Goal: Transaction & Acquisition: Purchase product/service

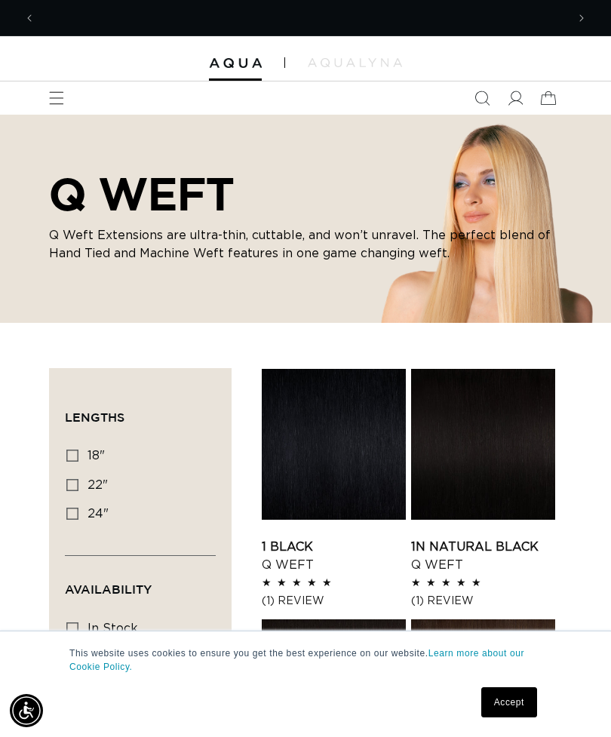
scroll to position [0, 1063]
click at [517, 697] on link "Accept" at bounding box center [509, 703] width 56 height 30
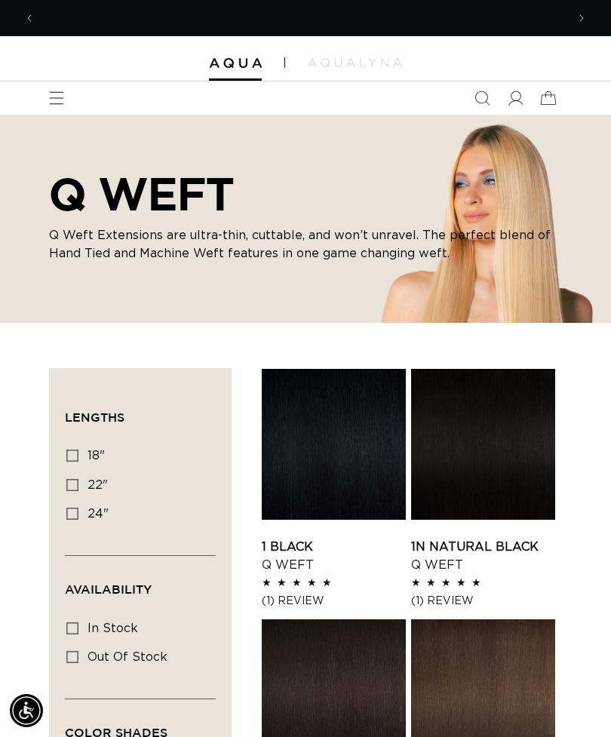
scroll to position [0, 531]
click at [524, 88] on span at bounding box center [515, 98] width 33 height 33
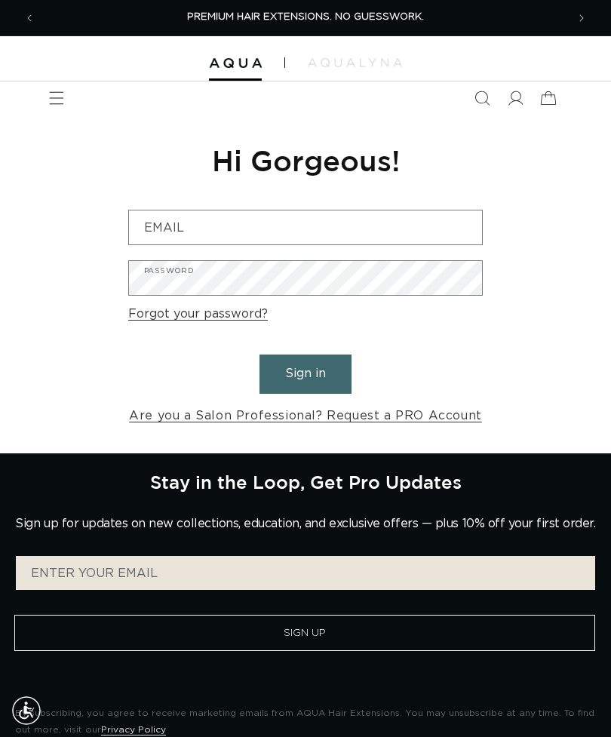
click at [398, 226] on input "Email" at bounding box center [305, 228] width 353 height 34
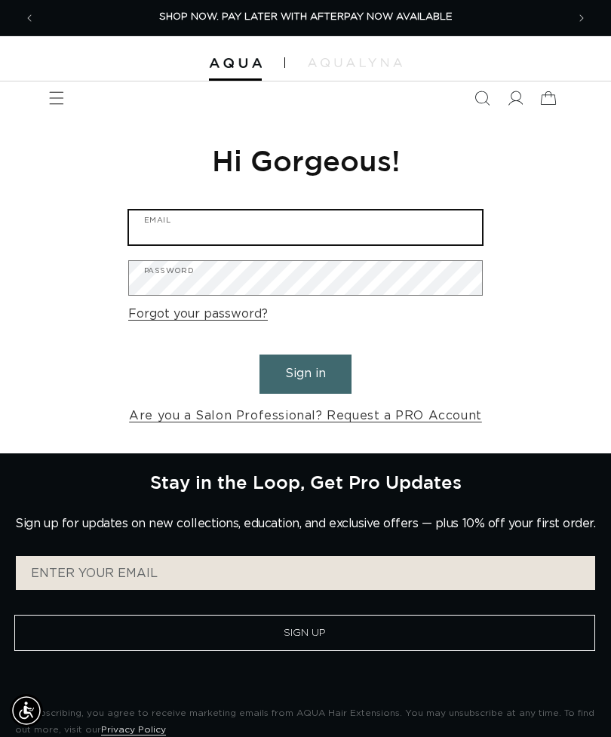
type input "carleighbphillips@yahoo.com"
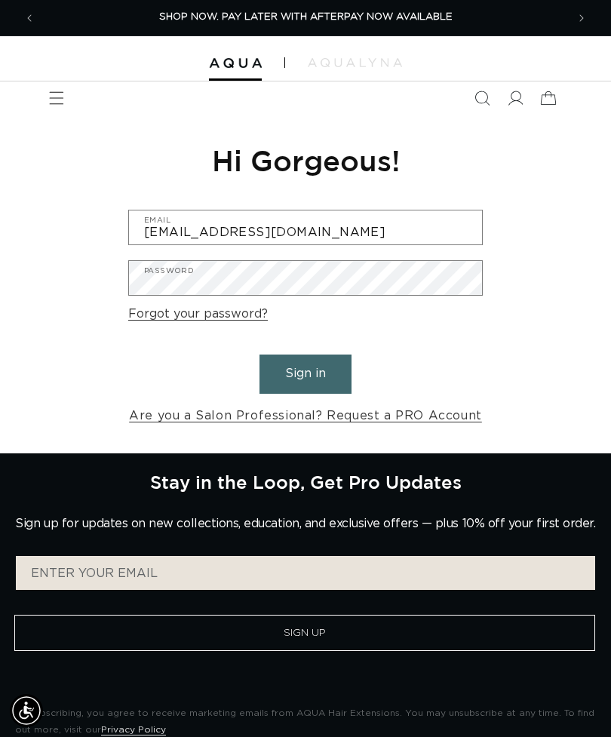
click at [306, 372] on button "Sign in" at bounding box center [306, 374] width 92 height 38
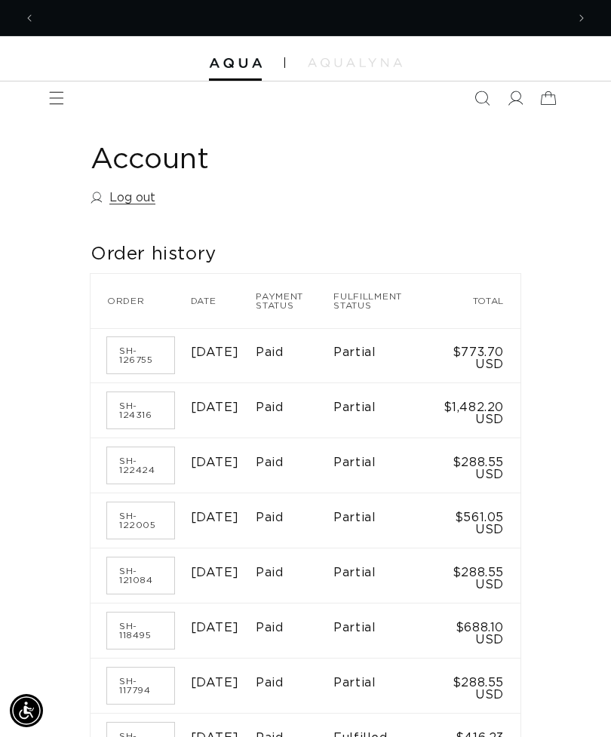
scroll to position [0, 1063]
click at [56, 95] on icon "Menu" at bounding box center [56, 98] width 15 height 15
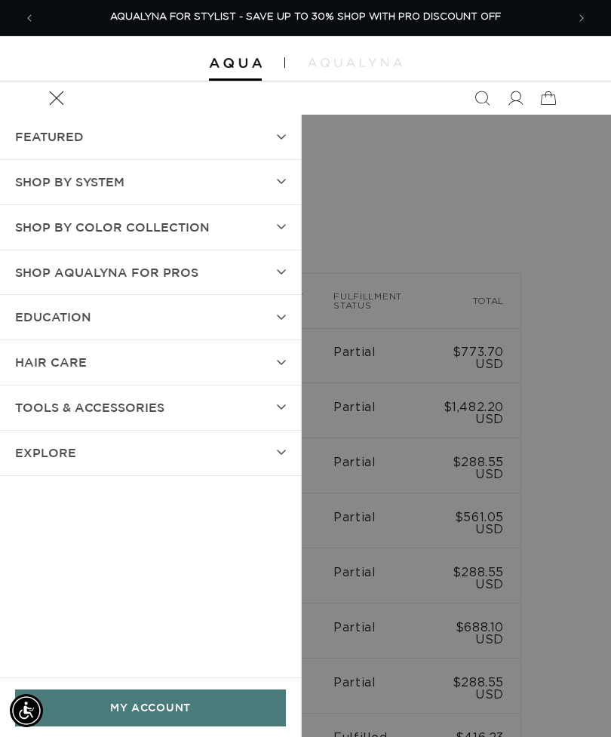
click at [281, 175] on summary "SHOP BY SYSTEM" at bounding box center [150, 182] width 301 height 45
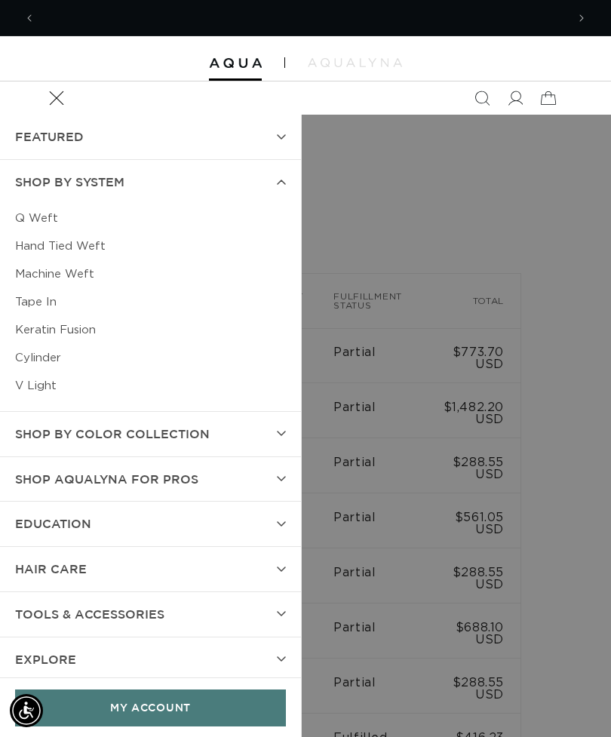
scroll to position [0, 0]
click at [44, 211] on link "Q Weft" at bounding box center [150, 219] width 271 height 28
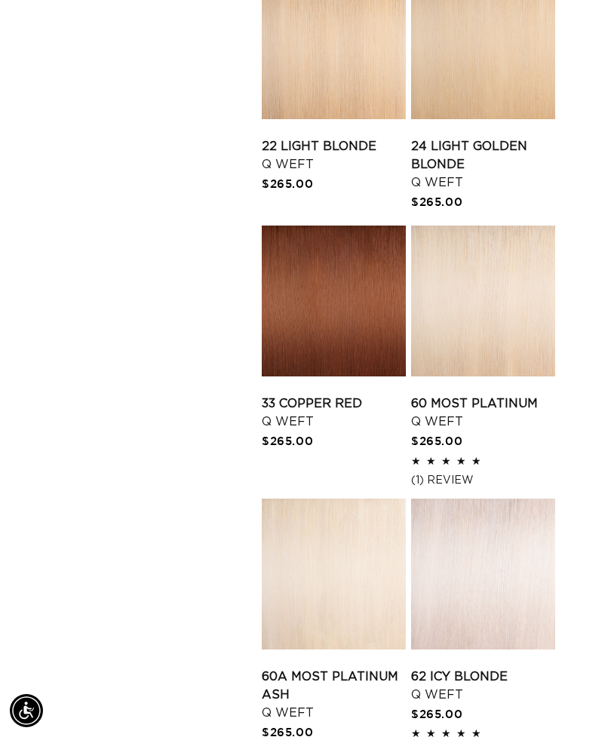
scroll to position [0, 531]
click at [505, 395] on link "60 Most Platinum Q Weft" at bounding box center [483, 413] width 144 height 36
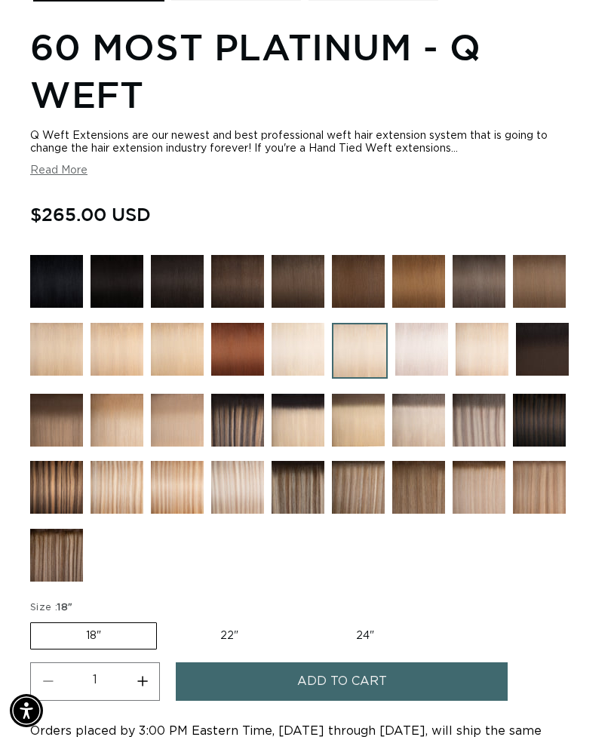
scroll to position [873, 0]
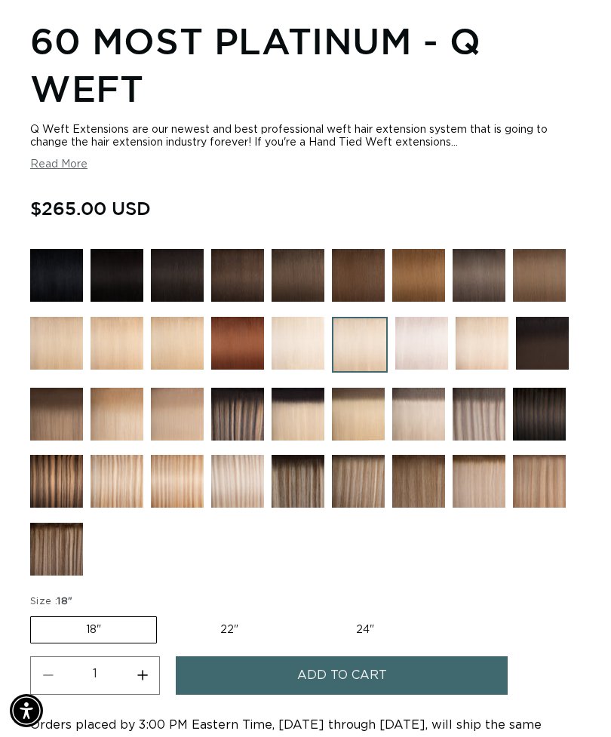
click at [229, 639] on label "22" Variant sold out or unavailable" at bounding box center [229, 630] width 128 height 26
click at [165, 614] on input "22" Variant sold out or unavailable" at bounding box center [165, 614] width 1 height 1
radio input "true"
click at [389, 672] on button "Add to cart" at bounding box center [342, 676] width 332 height 38
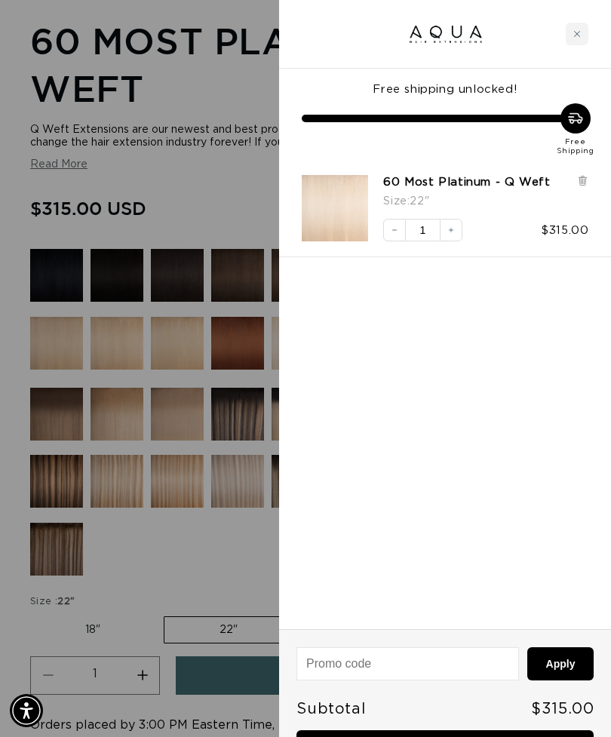
scroll to position [0, 531]
click at [494, 737] on link "Checkout • $315.00" at bounding box center [445, 750] width 297 height 38
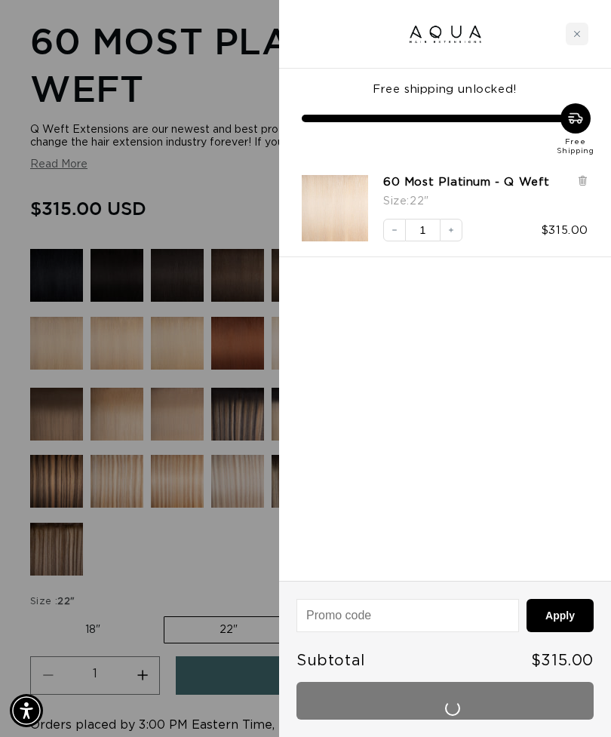
scroll to position [921, 0]
